Goal: Transaction & Acquisition: Purchase product/service

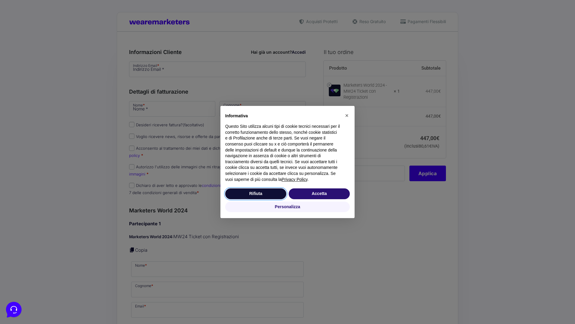
click at [256, 193] on button "Rifiuta" at bounding box center [255, 193] width 61 height 11
